Goal: Task Accomplishment & Management: Complete application form

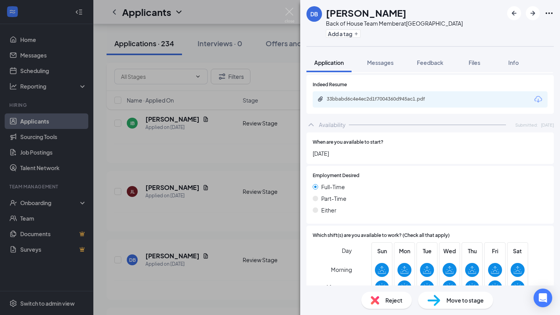
scroll to position [664, 0]
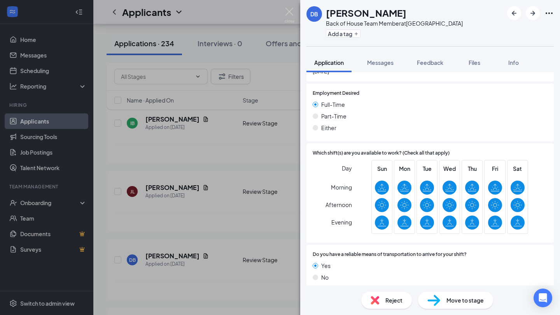
click at [446, 305] on div "Move to stage" at bounding box center [455, 300] width 75 height 17
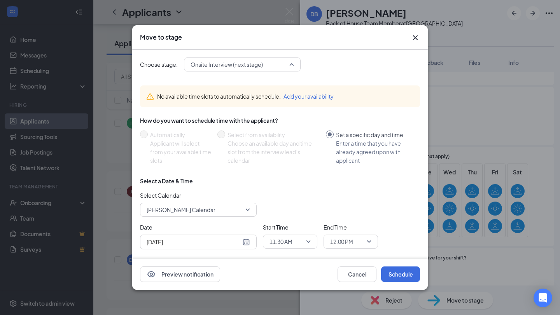
click at [294, 63] on span "Onsite Interview (next stage)" at bounding box center [242, 65] width 103 height 12
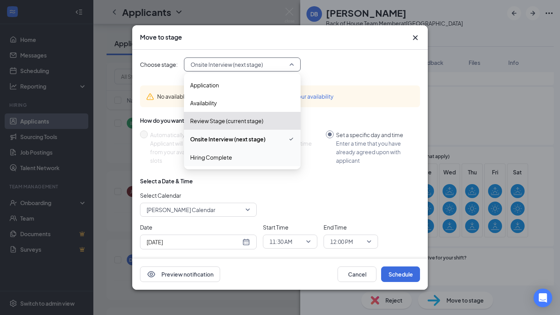
click at [241, 156] on span "Hiring Complete" at bounding box center [242, 157] width 104 height 9
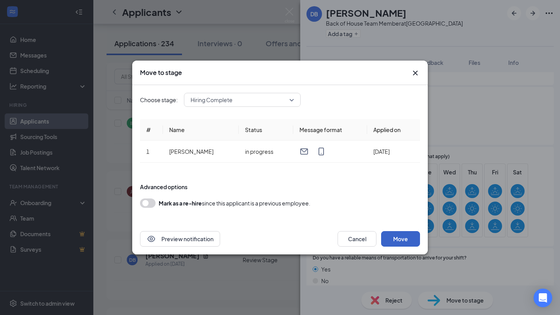
click at [400, 240] on button "Move" at bounding box center [400, 239] width 39 height 16
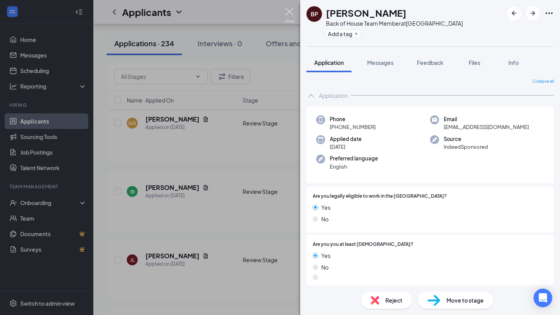
click at [286, 12] on img at bounding box center [290, 15] width 10 height 15
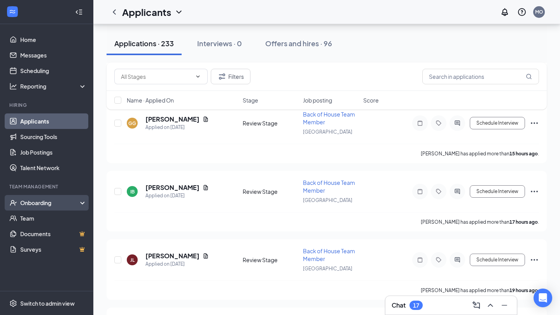
click at [35, 207] on div "Onboarding" at bounding box center [46, 203] width 93 height 16
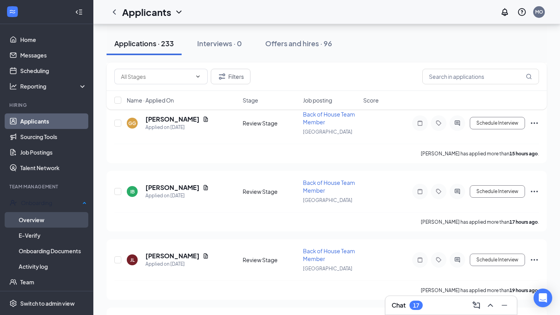
click at [38, 221] on link "Overview" at bounding box center [53, 220] width 68 height 16
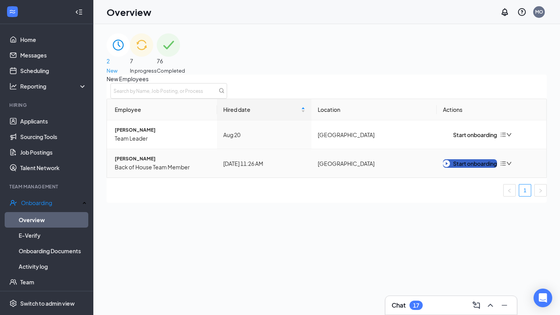
click at [462, 168] on div "Start onboarding" at bounding box center [470, 163] width 54 height 9
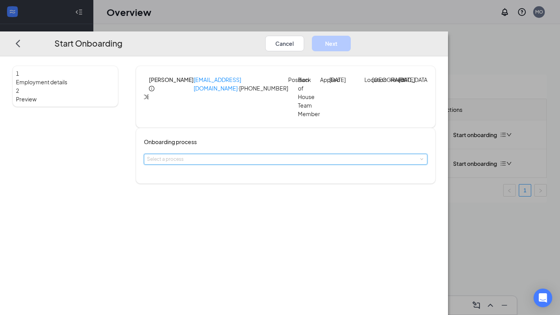
click at [420, 161] on span at bounding box center [421, 159] width 3 height 3
click at [276, 182] on li "New Hire Onboarding" at bounding box center [255, 181] width 128 height 13
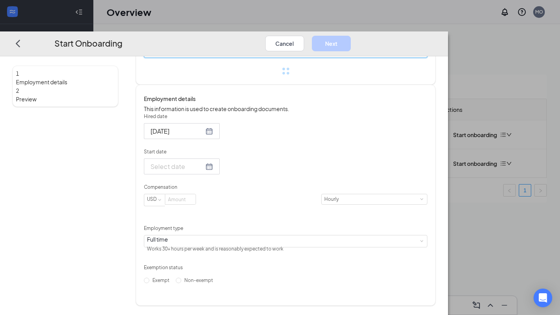
scroll to position [112, 0]
click at [204, 171] on input "Start date" at bounding box center [176, 167] width 53 height 10
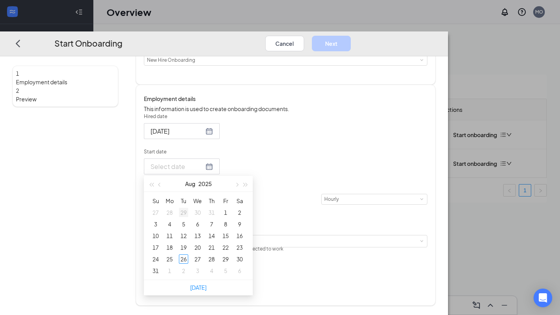
type input "[DATE]"
click at [239, 187] on span "button" at bounding box center [237, 185] width 4 height 4
type input "[DATE]"
click at [188, 217] on div "2" at bounding box center [183, 212] width 9 height 9
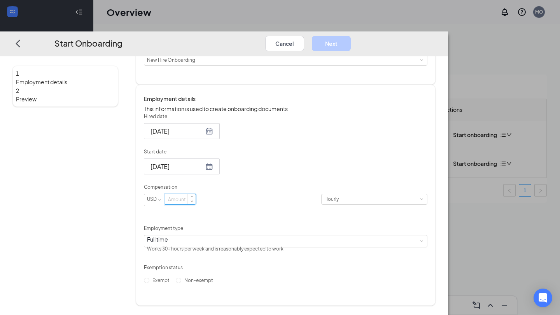
click at [196, 205] on input at bounding box center [180, 199] width 30 height 10
type input "16"
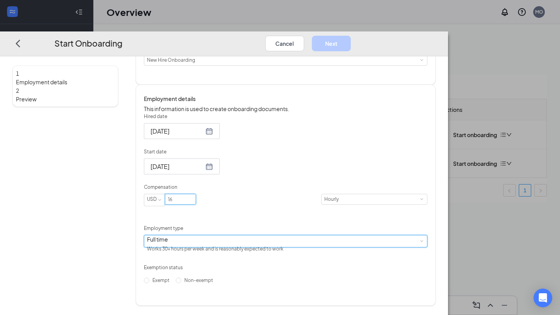
click at [240, 241] on div "Full time Works 30+ hours per week and is reasonably expected to work" at bounding box center [285, 242] width 277 height 12
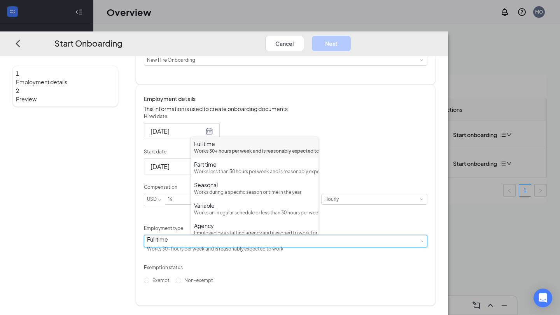
click at [224, 155] on div "Works 30+ hours per week and is reasonably expected to work" at bounding box center [254, 151] width 121 height 7
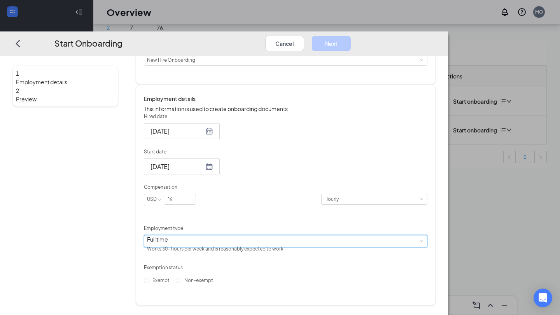
scroll to position [35, 0]
click at [181, 283] on input "Non-exempt" at bounding box center [178, 280] width 5 height 5
radio input "true"
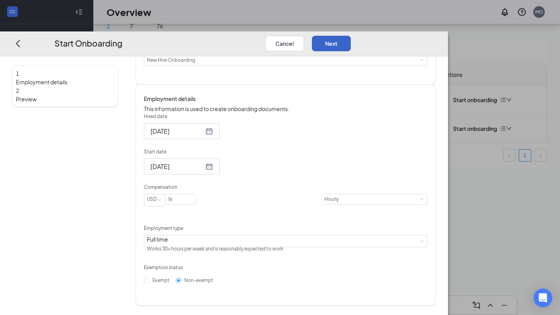
click at [351, 36] on button "Next" at bounding box center [331, 44] width 39 height 16
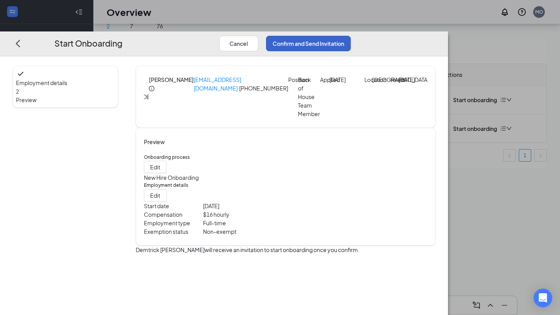
click at [351, 36] on button "Confirm and Send Invitation" at bounding box center [308, 44] width 85 height 16
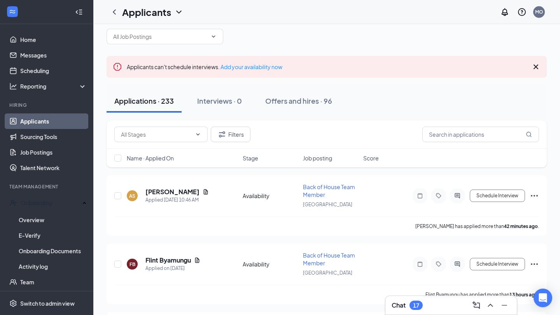
scroll to position [12, 0]
click at [178, 191] on h5 "[PERSON_NAME]" at bounding box center [172, 193] width 54 height 9
